Goal: Task Accomplishment & Management: Use online tool/utility

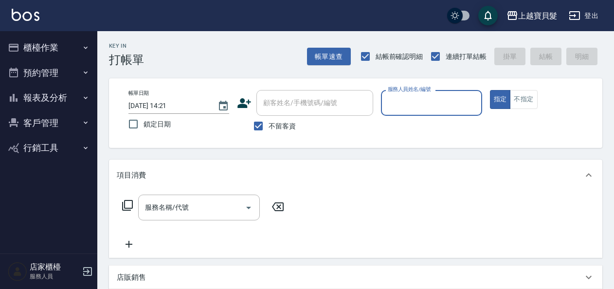
click at [407, 97] on input "服務人員姓名/編號" at bounding box center [431, 102] width 92 height 17
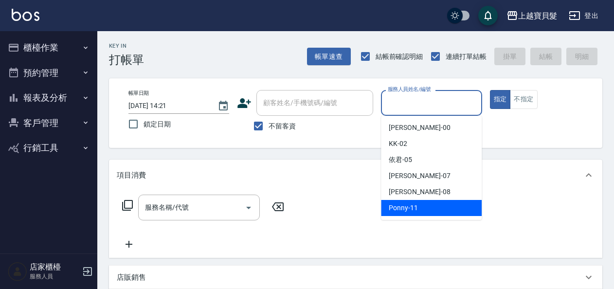
click at [397, 203] on span "Ponny -11" at bounding box center [403, 208] width 29 height 10
type input "Ponny-11"
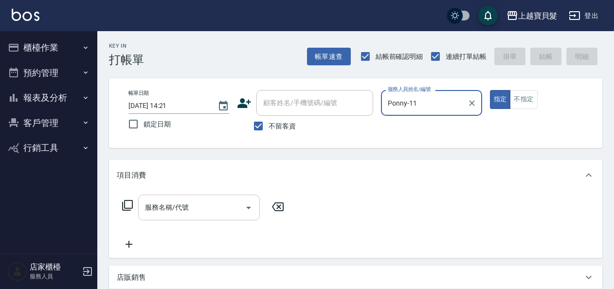
click at [165, 207] on input "服務名稱/代號" at bounding box center [192, 207] width 98 height 17
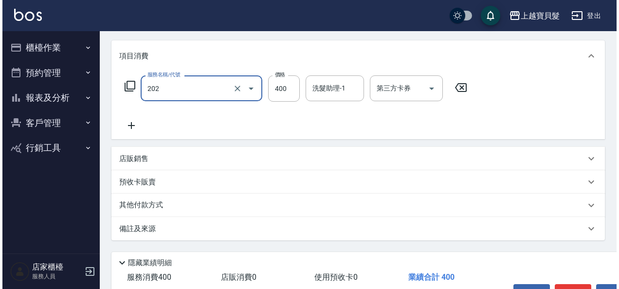
scroll to position [179, 0]
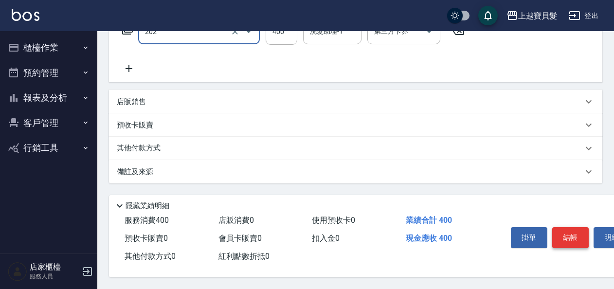
type input "剪髮(202)"
click at [571, 227] on button "結帳" at bounding box center [570, 237] width 36 height 20
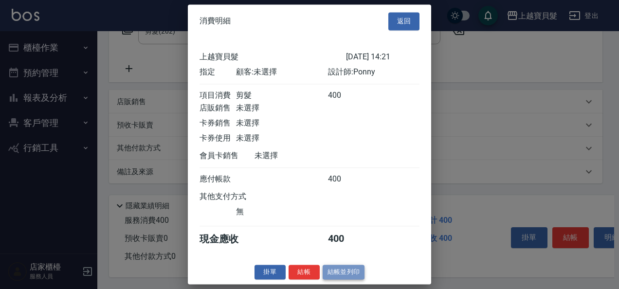
click at [348, 277] on button "結帳並列印" at bounding box center [343, 272] width 42 height 15
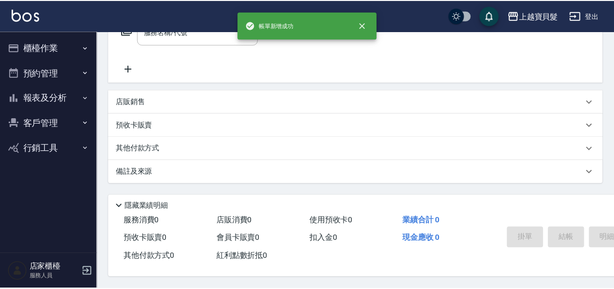
scroll to position [0, 0]
